Goal: Transaction & Acquisition: Purchase product/service

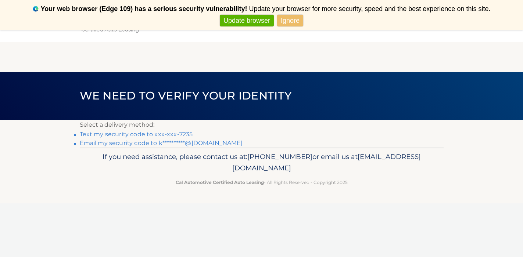
click at [240, 19] on link "Update browser" at bounding box center [247, 21] width 54 height 12
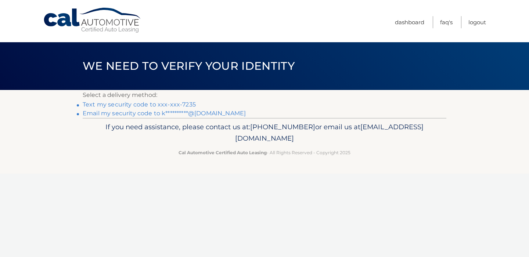
click at [170, 105] on link "Text my security code to xxx-xxx-7235" at bounding box center [139, 104] width 113 height 7
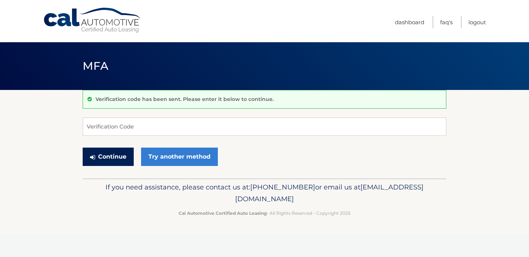
click at [109, 158] on button "Continue" at bounding box center [108, 157] width 51 height 18
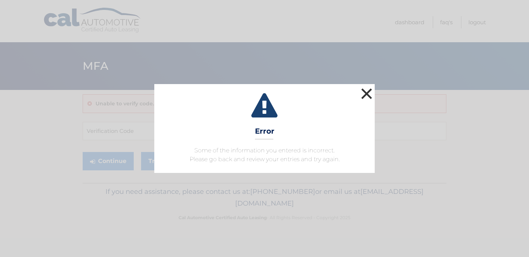
click at [366, 91] on button "×" at bounding box center [367, 93] width 15 height 15
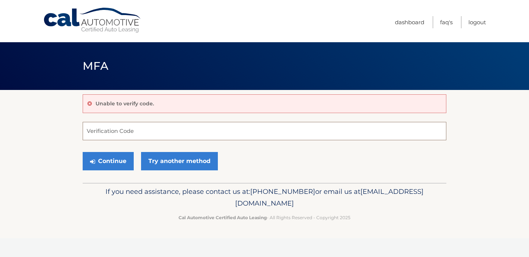
click at [91, 132] on input "Verification Code" at bounding box center [265, 131] width 364 height 18
click at [96, 133] on input "Verification Code" at bounding box center [265, 131] width 364 height 18
type input "52116"
click at [111, 161] on button "Continue" at bounding box center [108, 161] width 51 height 18
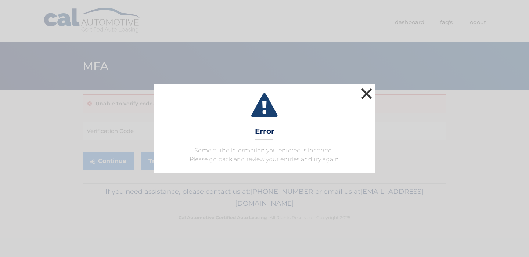
click at [368, 94] on button "×" at bounding box center [367, 93] width 15 height 15
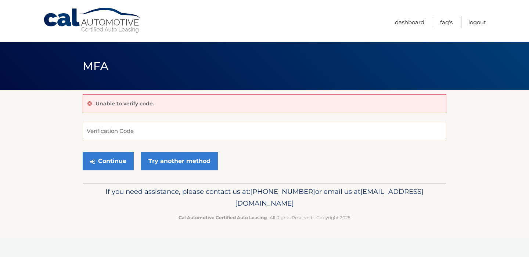
click at [163, 103] on div "Unable to verify code." at bounding box center [265, 103] width 364 height 19
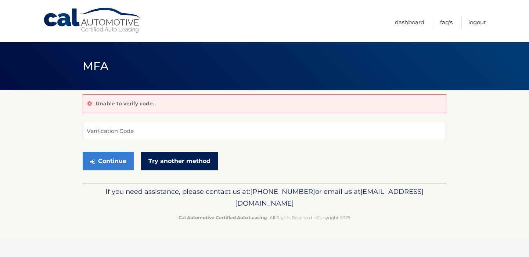
click at [178, 163] on link "Try another method" at bounding box center [179, 161] width 77 height 18
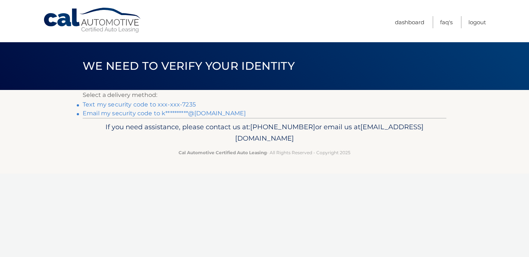
click at [123, 103] on link "Text my security code to xxx-xxx-7235" at bounding box center [139, 104] width 113 height 7
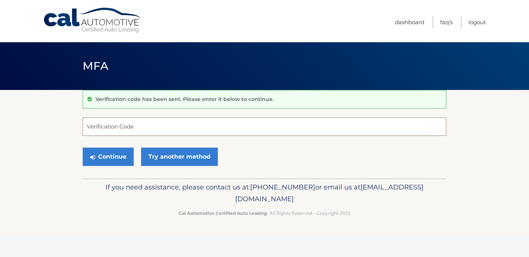
click at [95, 125] on input "Verification Code" at bounding box center [265, 127] width 364 height 18
type input "979901"
click at [112, 158] on button "Continue" at bounding box center [108, 157] width 51 height 18
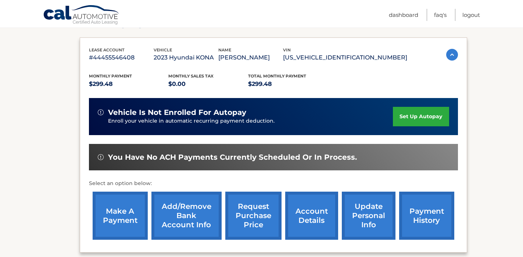
scroll to position [116, 0]
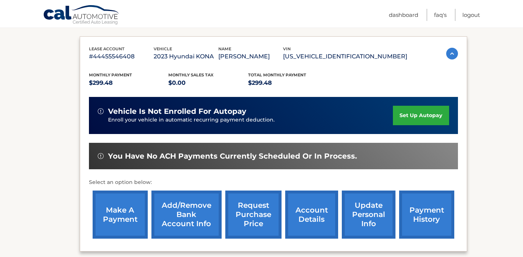
click at [125, 210] on link "make a payment" at bounding box center [120, 215] width 55 height 48
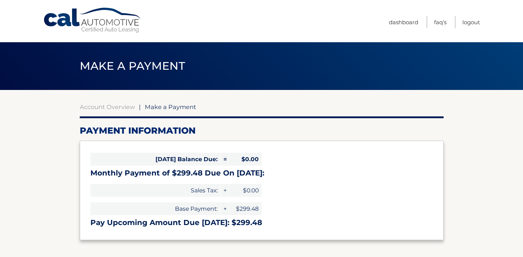
select select "ZWI5NzhmOWUtNjNhYS00MzM1LTkwNDUtN2JlMDA5ZGE3NjNj"
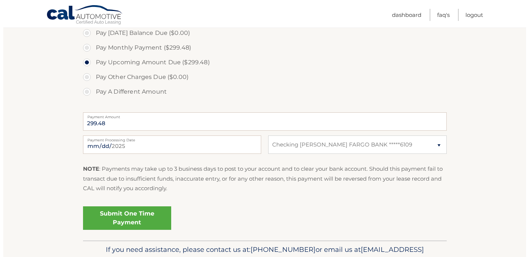
scroll to position [232, 0]
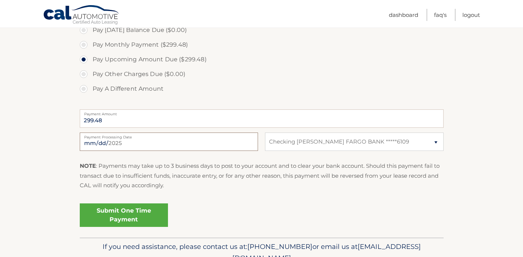
click at [122, 142] on input "[DATE]" at bounding box center [169, 142] width 178 height 18
type input "[DATE]"
click at [143, 214] on link "Submit One Time Payment" at bounding box center [124, 216] width 88 height 24
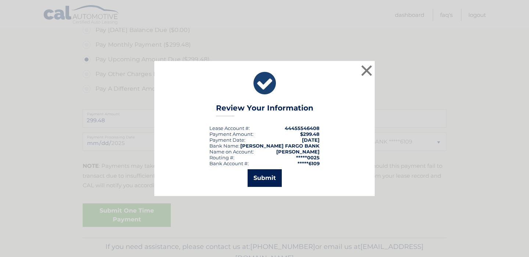
click at [271, 181] on button "Submit" at bounding box center [265, 179] width 34 height 18
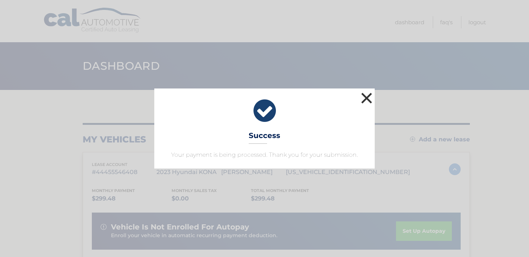
click at [364, 99] on button "×" at bounding box center [367, 98] width 15 height 15
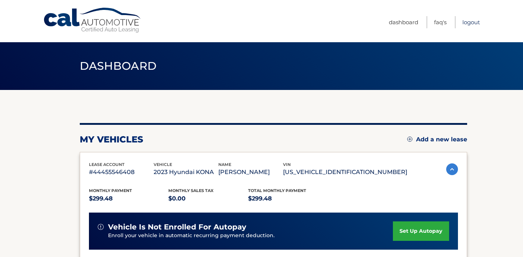
click at [474, 22] on link "Logout" at bounding box center [472, 22] width 18 height 12
